Goal: Information Seeking & Learning: Learn about a topic

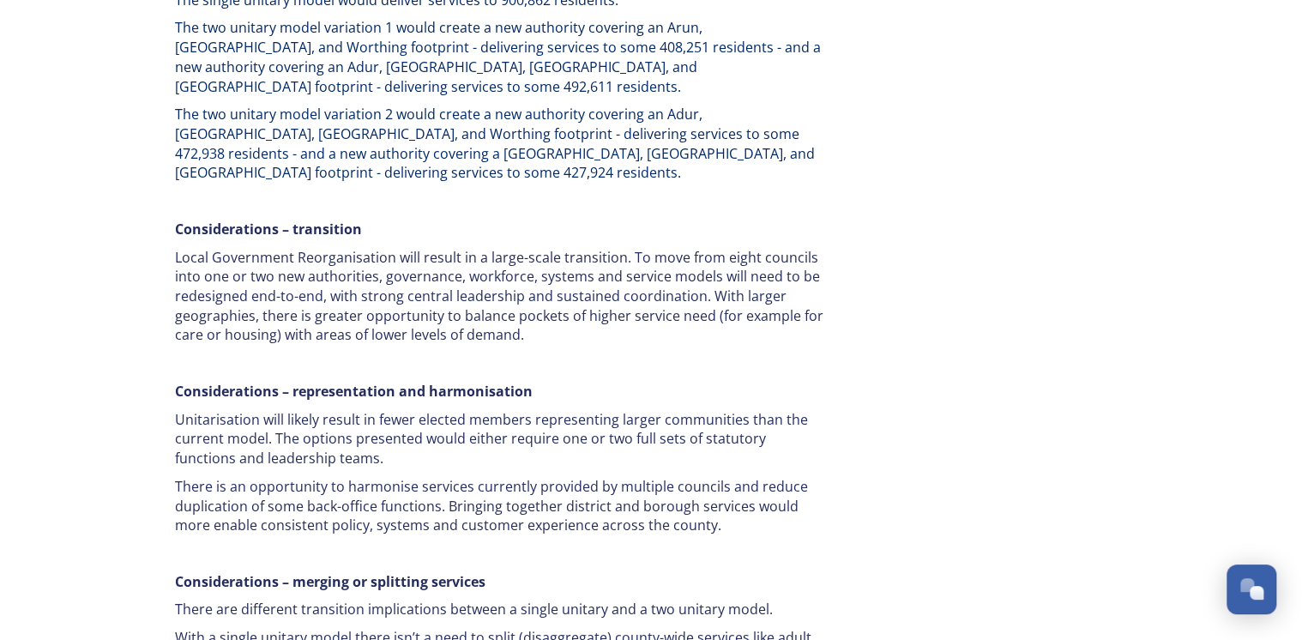
scroll to position [3318, 0]
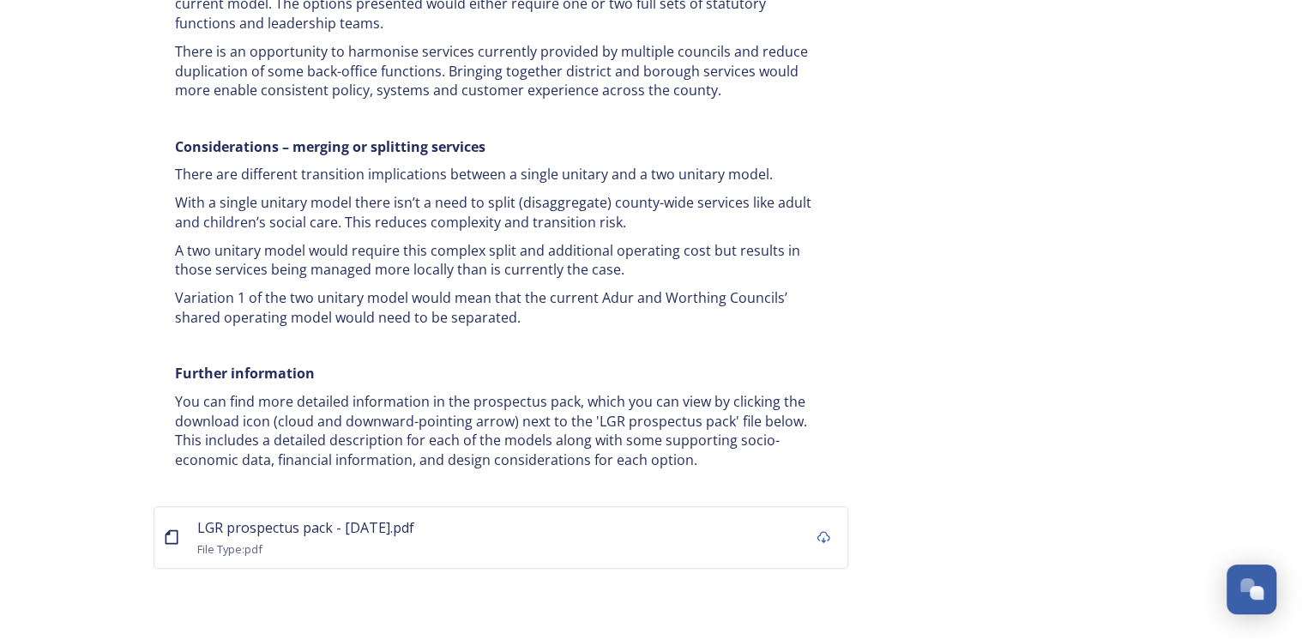
click at [291, 518] on span "LGR prospectus pack - [DATE].pdf" at bounding box center [305, 527] width 217 height 19
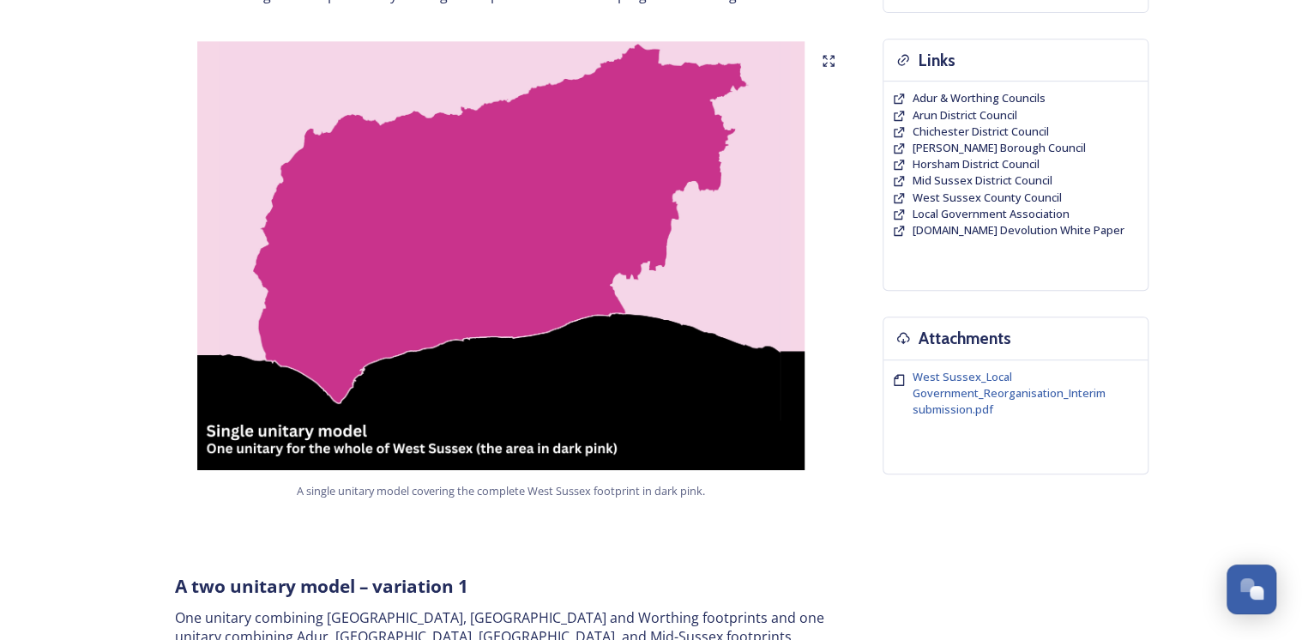
scroll to position [137, 0]
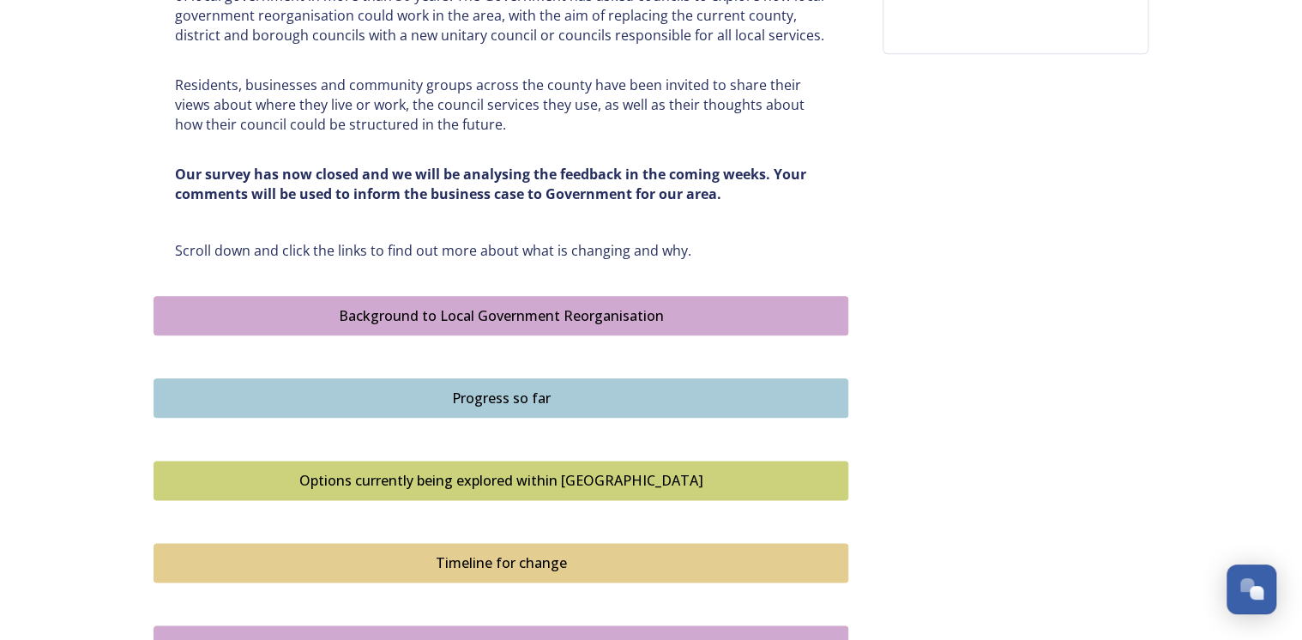
scroll to position [761, 0]
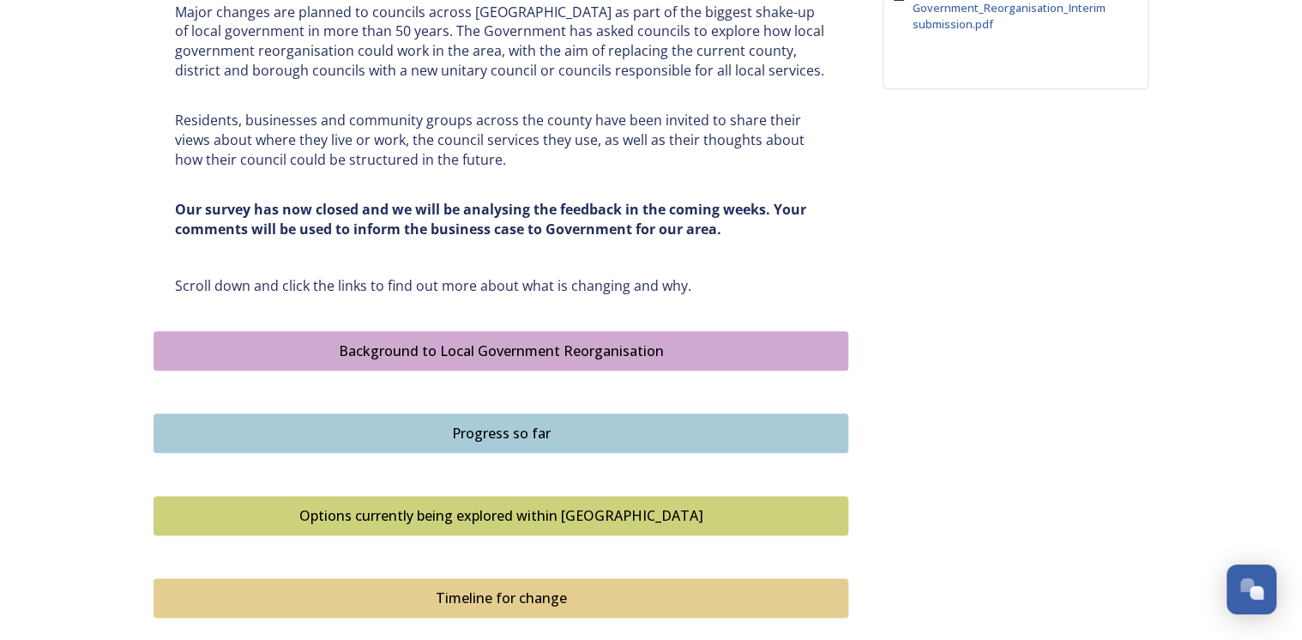
click at [490, 353] on div "Background to Local Government Reorganisation" at bounding box center [501, 351] width 676 height 21
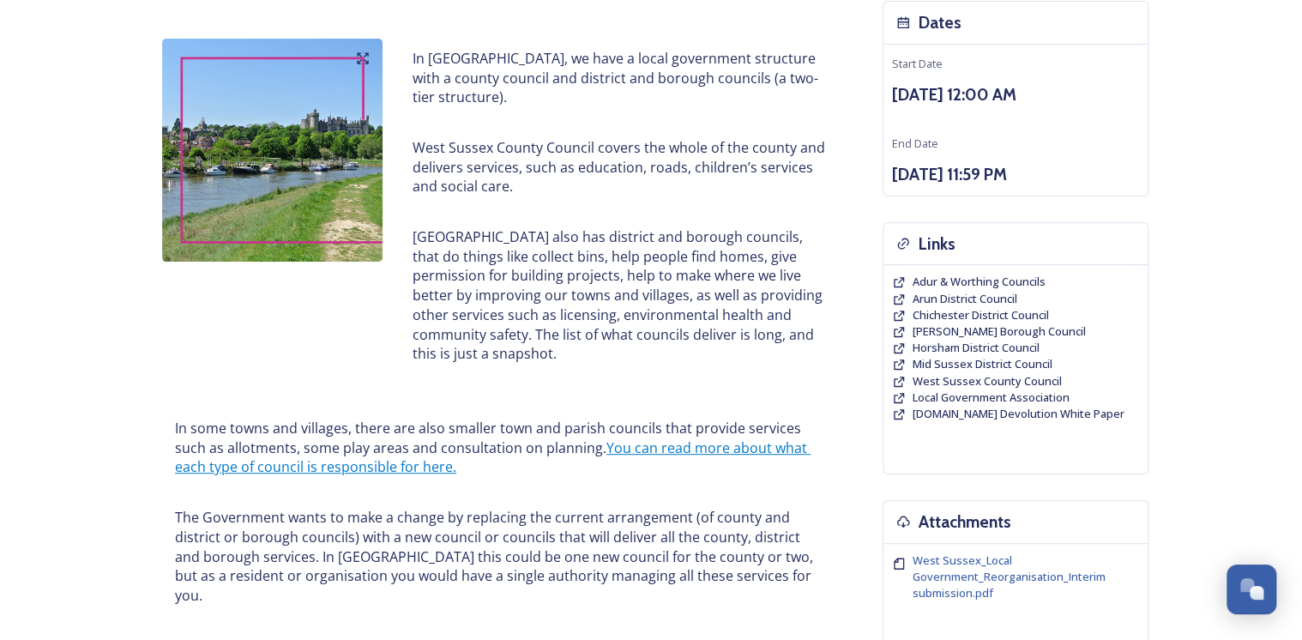
scroll to position [206, 0]
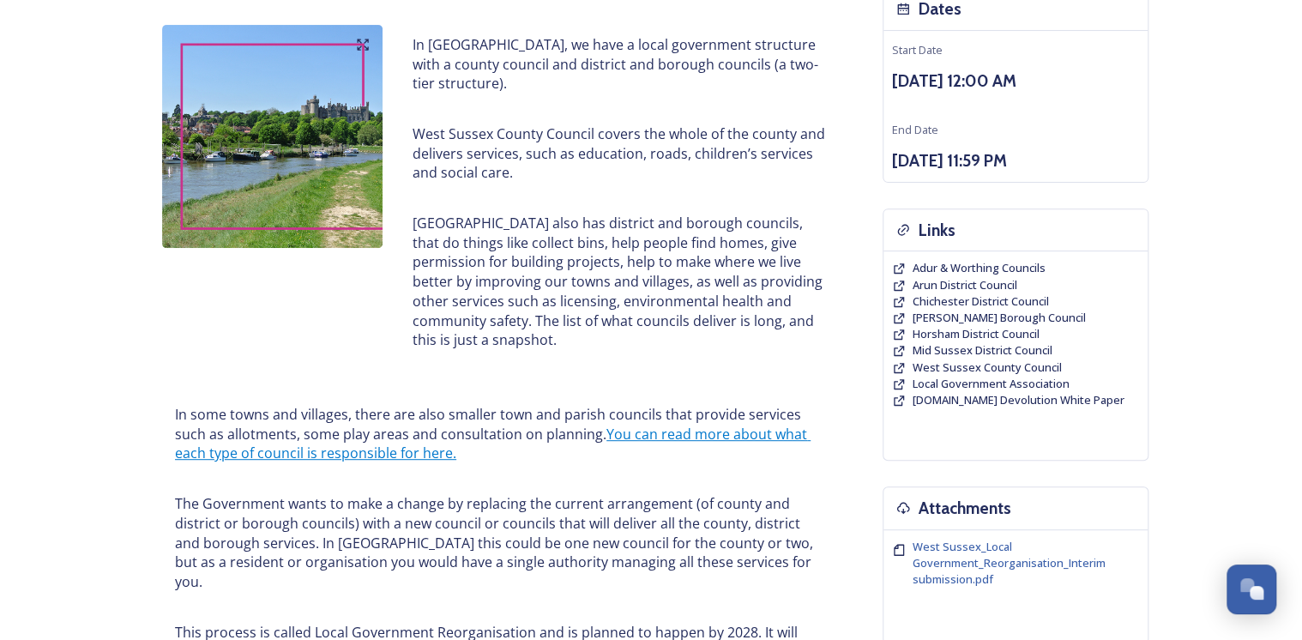
click at [607, 442] on link "You can read more about what each type of council is responsible for here." at bounding box center [493, 444] width 636 height 39
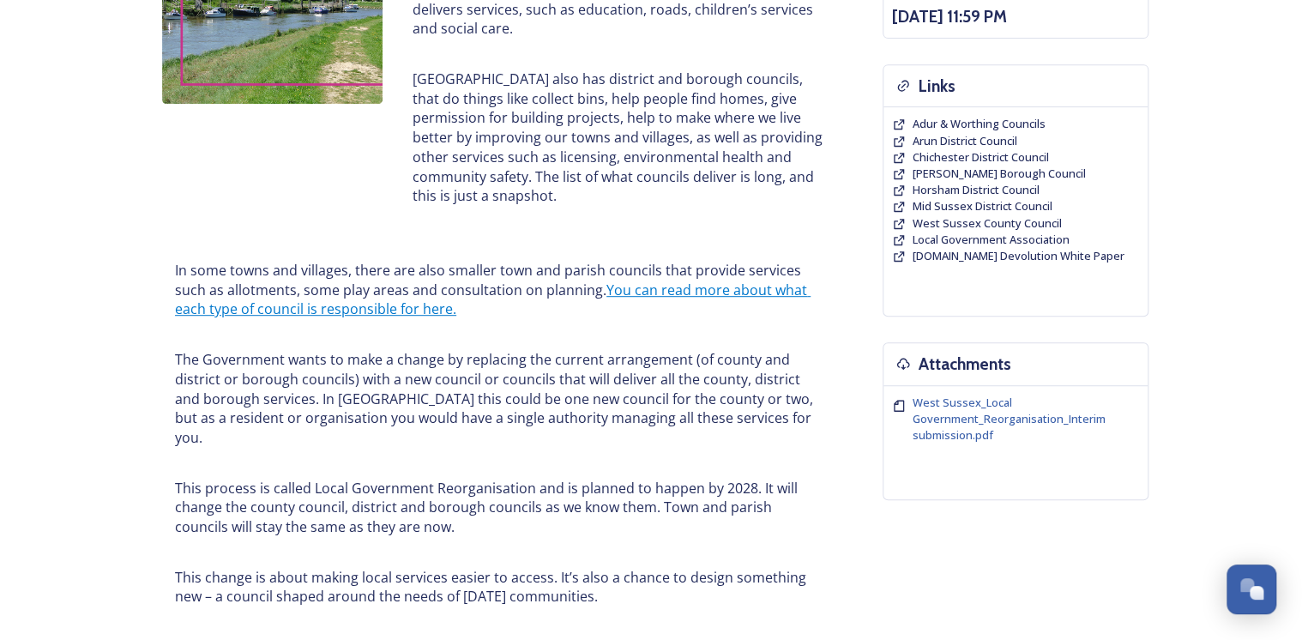
scroll to position [0, 0]
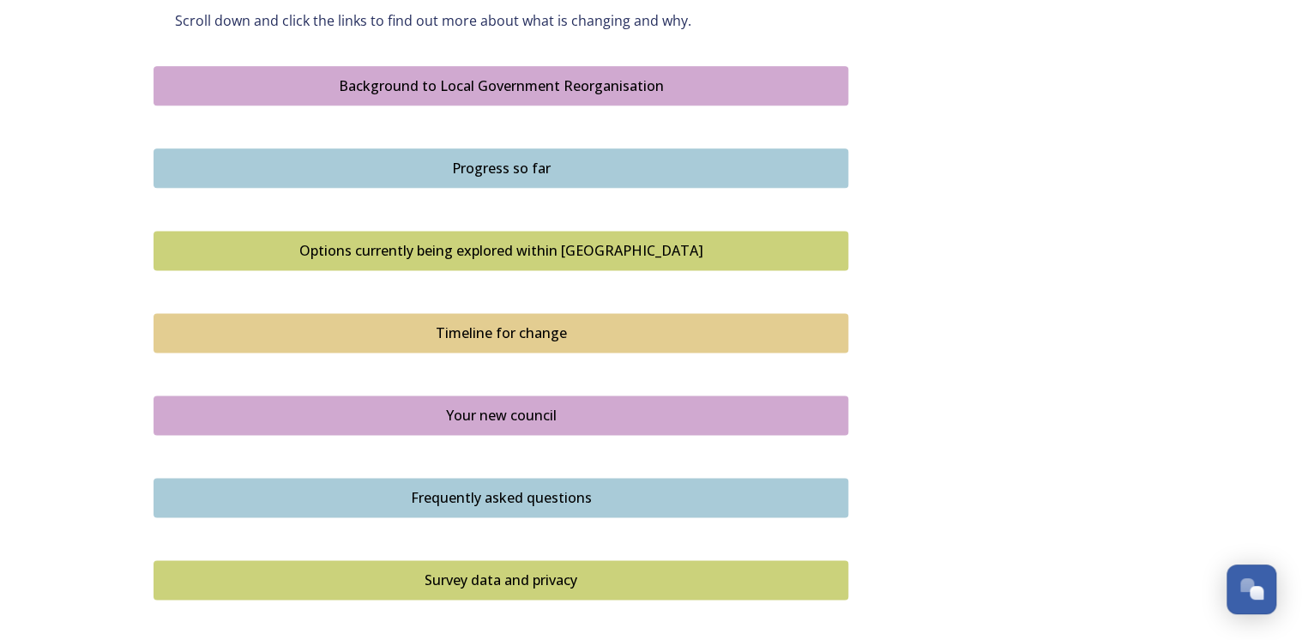
scroll to position [1029, 0]
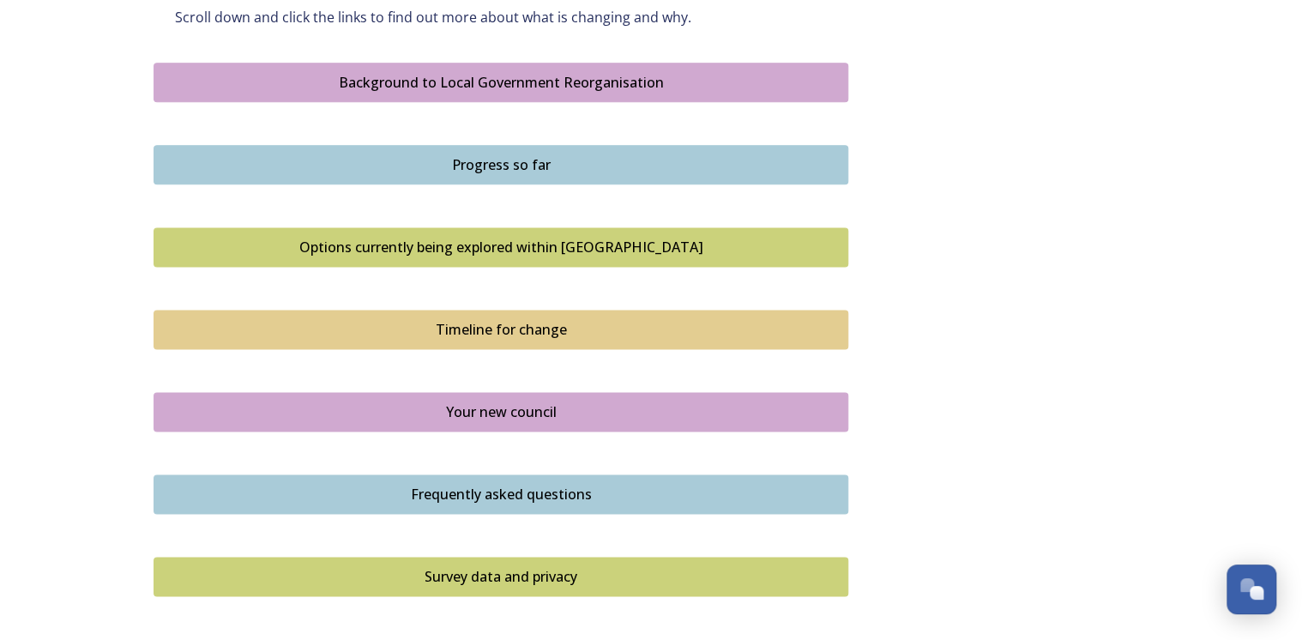
click at [540, 251] on div "Options currently being explored within [GEOGRAPHIC_DATA]" at bounding box center [501, 247] width 676 height 21
